Goal: Navigation & Orientation: Find specific page/section

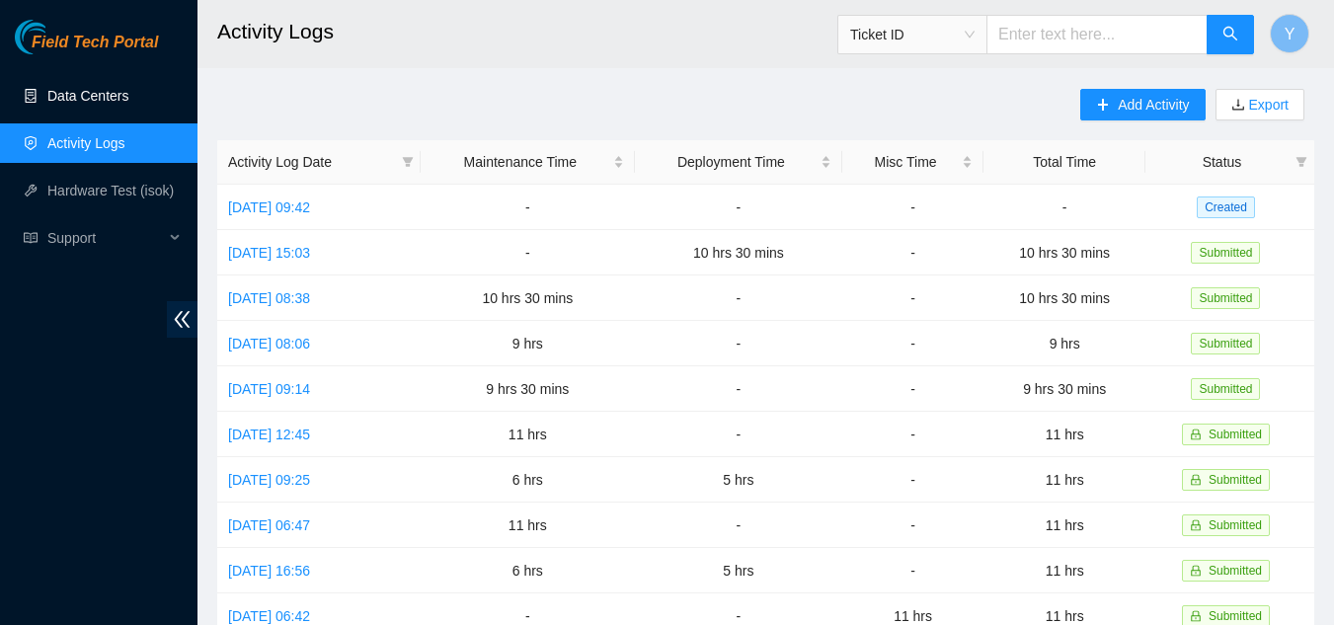
click at [86, 91] on link "Data Centers" at bounding box center [87, 96] width 81 height 16
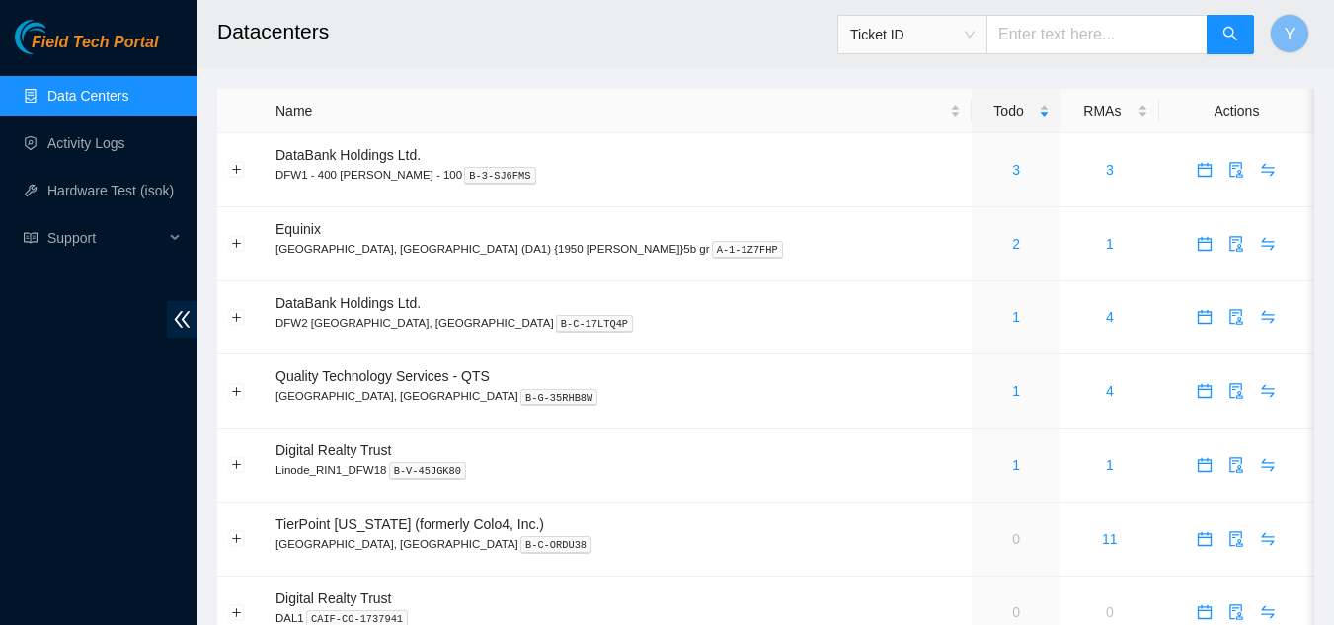
click at [126, 88] on link "Data Centers" at bounding box center [87, 96] width 81 height 16
click at [1294, 36] on button "Y" at bounding box center [1288, 33] width 39 height 39
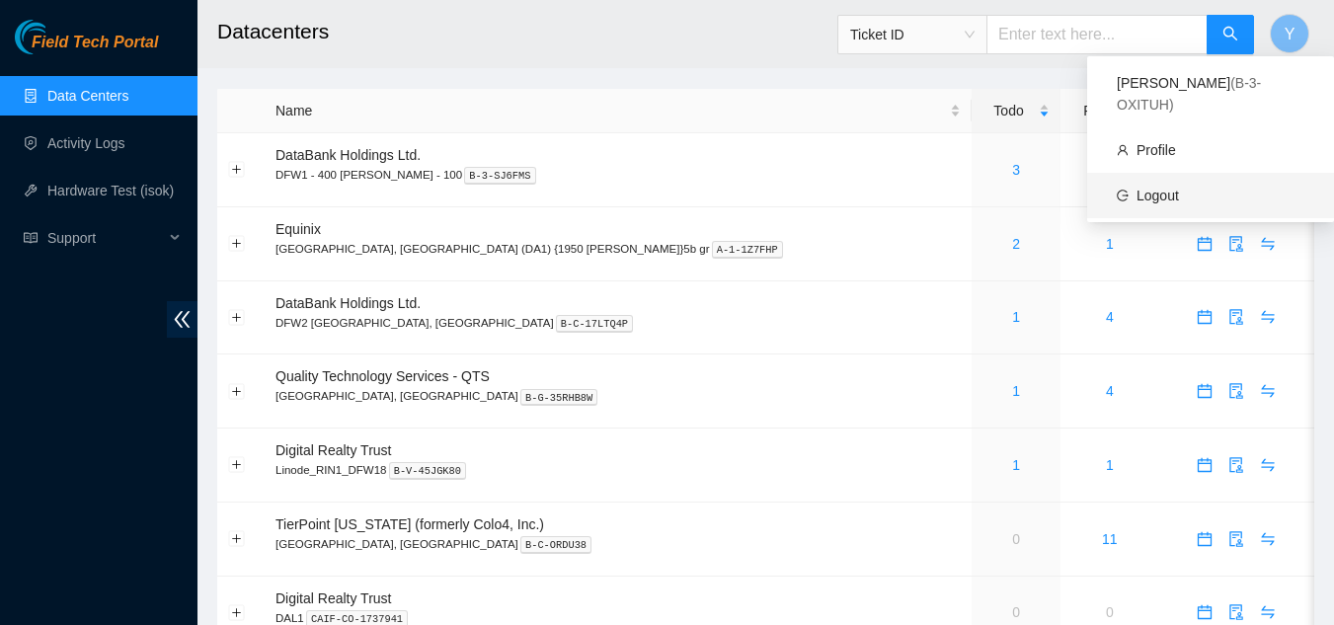
click at [1173, 188] on link "Logout" at bounding box center [1157, 196] width 42 height 16
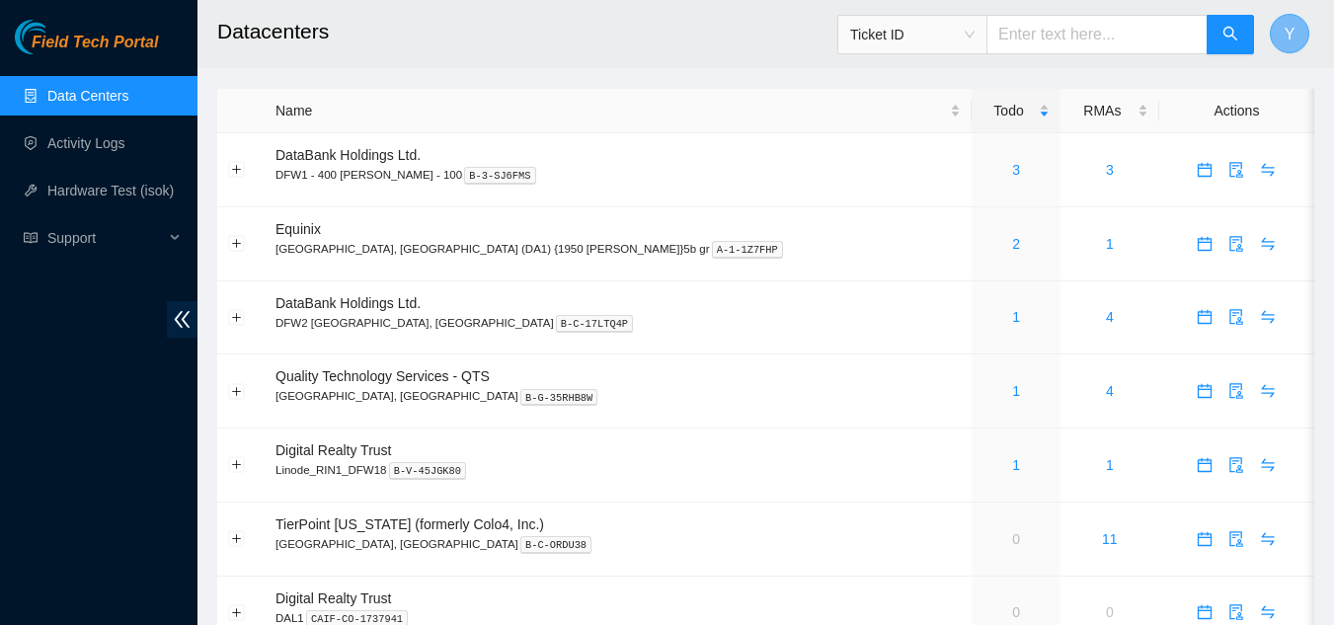
click at [1283, 30] on button "Y" at bounding box center [1288, 33] width 39 height 39
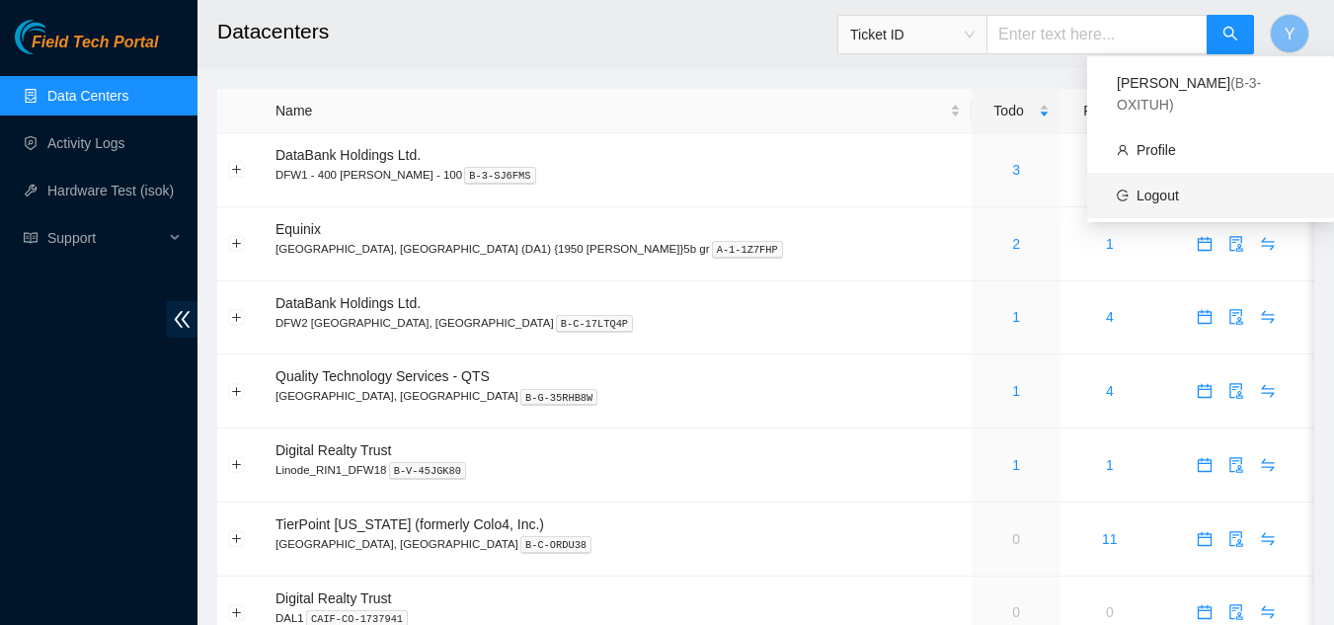
click at [1164, 188] on link "Logout" at bounding box center [1157, 196] width 42 height 16
